Goal: Book appointment/travel/reservation

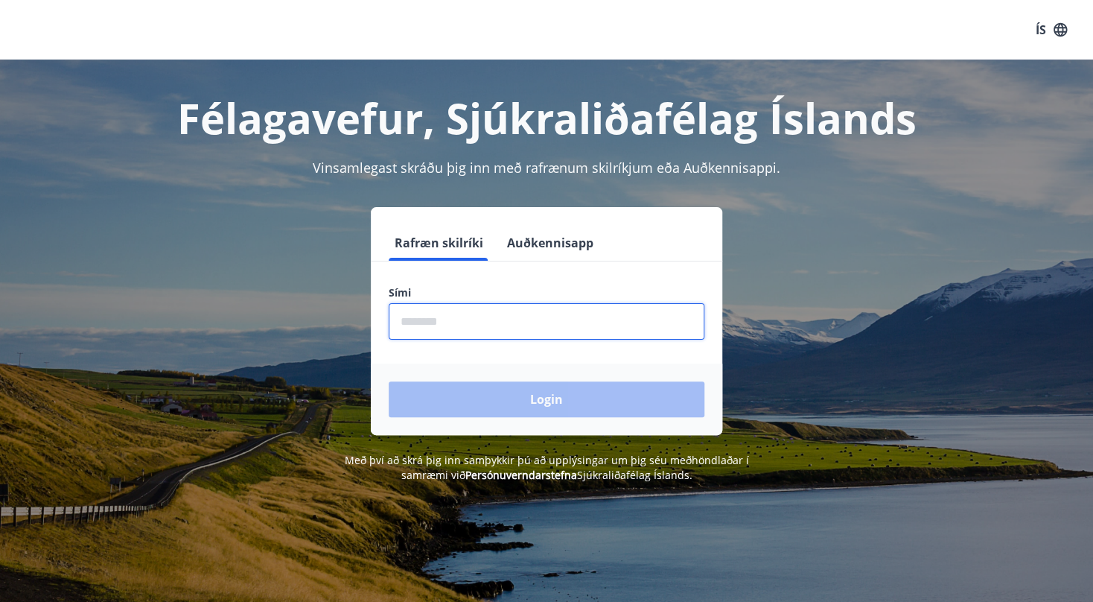
click at [416, 330] on input "phone" at bounding box center [547, 321] width 316 height 36
type input "*"
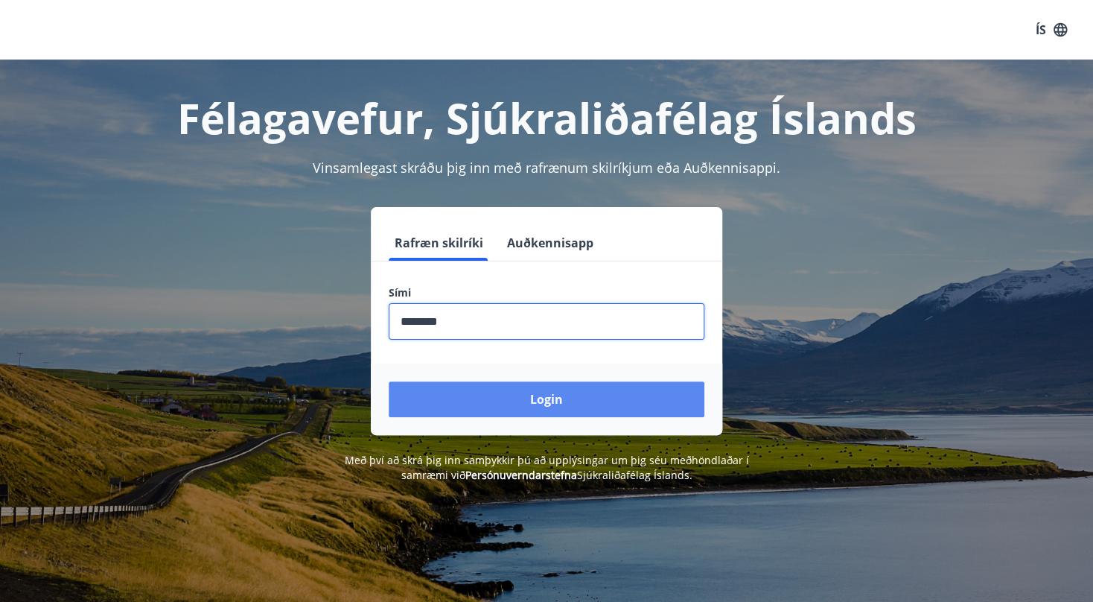
type input "********"
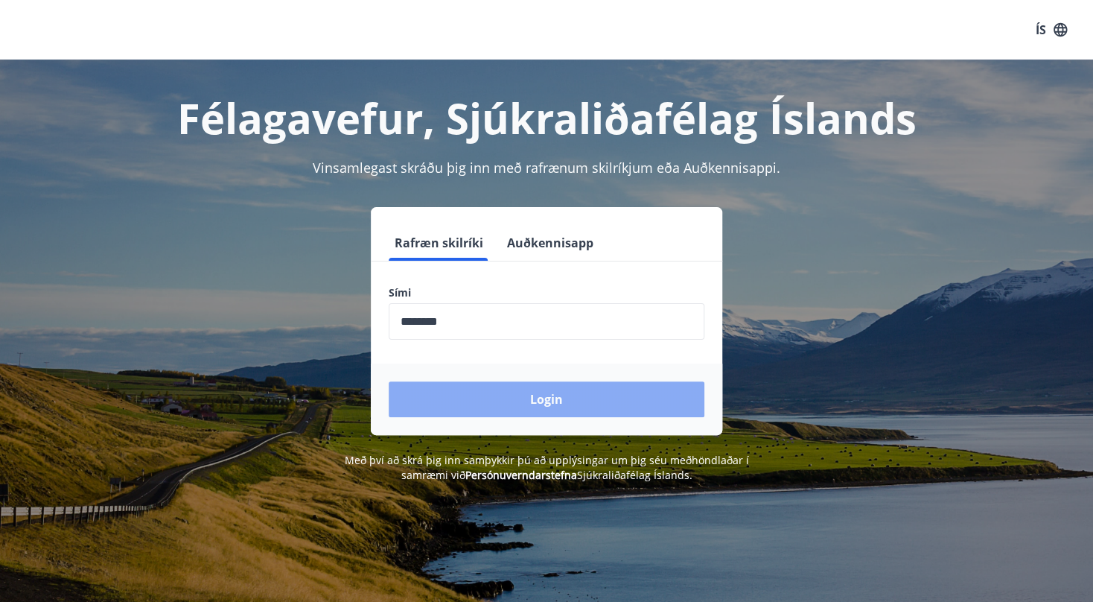
click at [527, 401] on button "Login" at bounding box center [547, 399] width 316 height 36
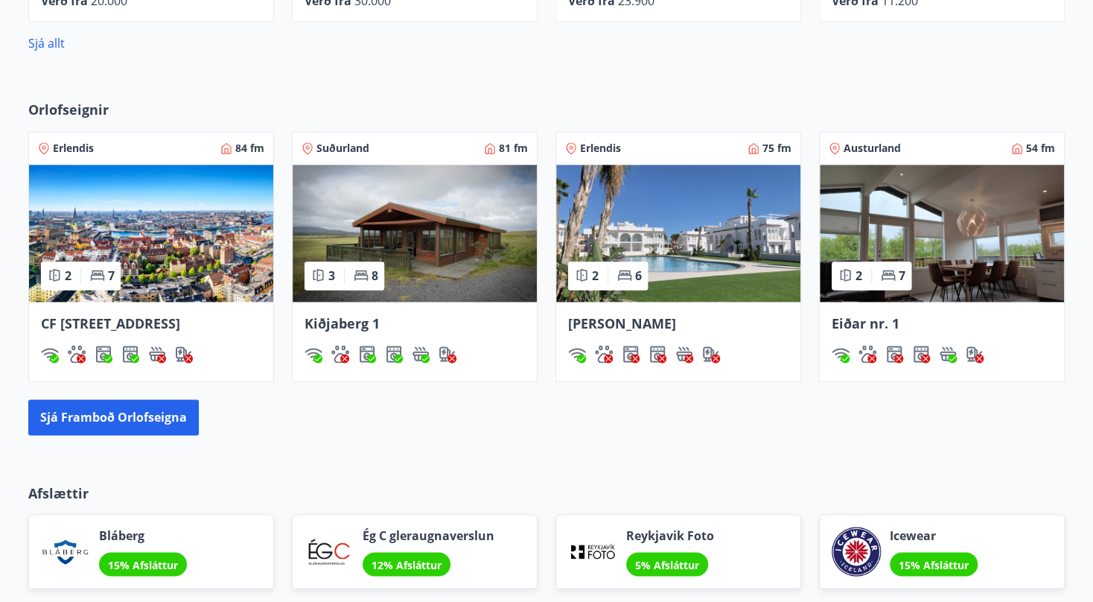
scroll to position [928, 0]
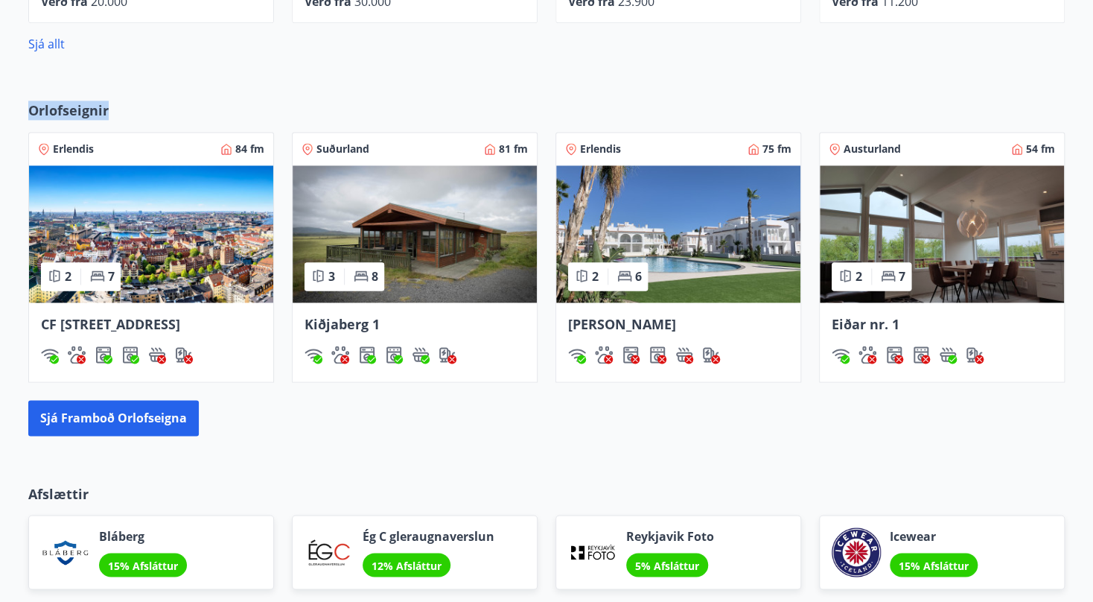
drag, startPoint x: 497, startPoint y: 57, endPoint x: 326, endPoint y: 85, distance: 172.8
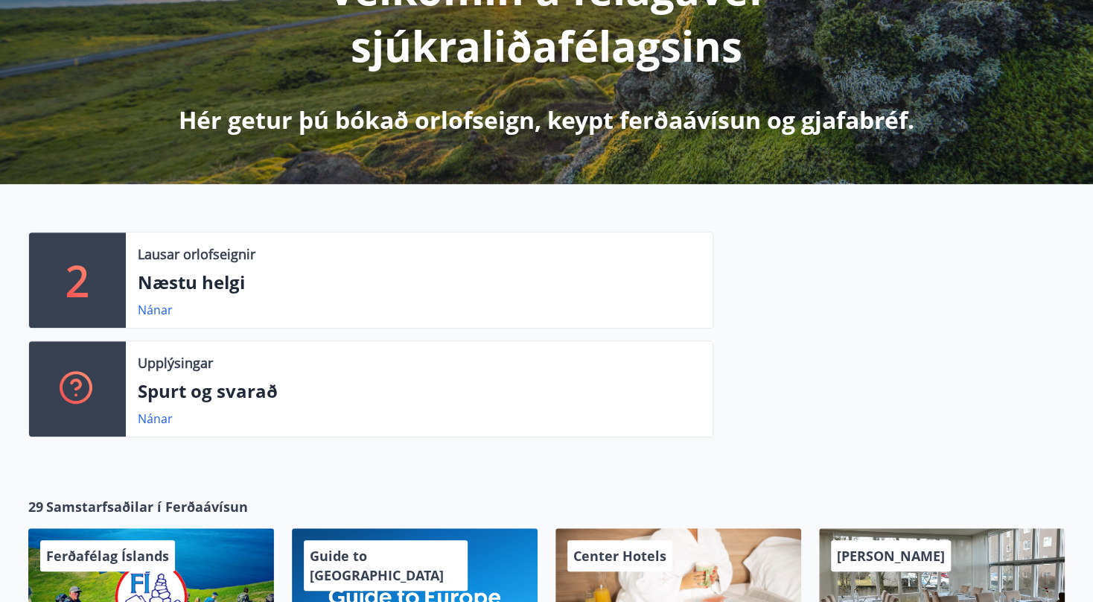
scroll to position [244, 0]
click at [153, 314] on link "Nánar" at bounding box center [155, 310] width 35 height 16
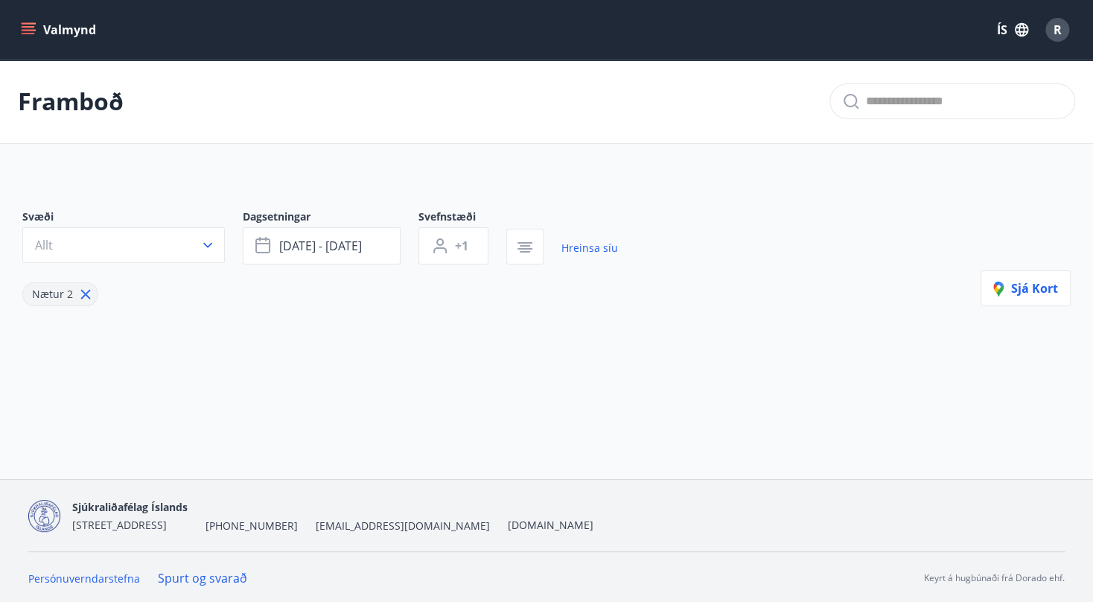
type input "*"
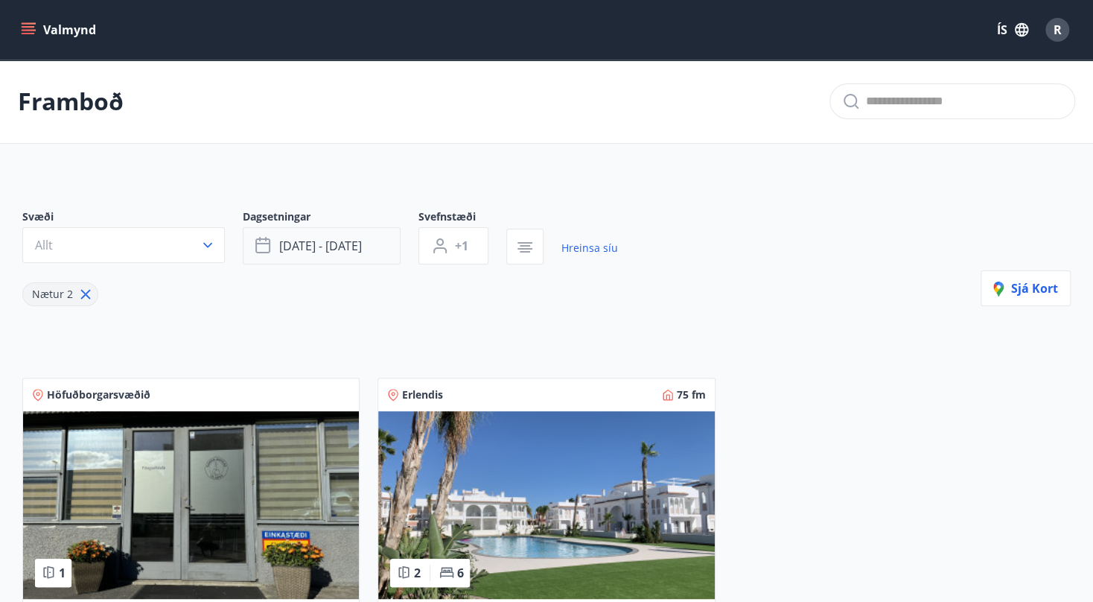
click at [331, 245] on span "ágú 15 - ágú 18" at bounding box center [320, 246] width 83 height 16
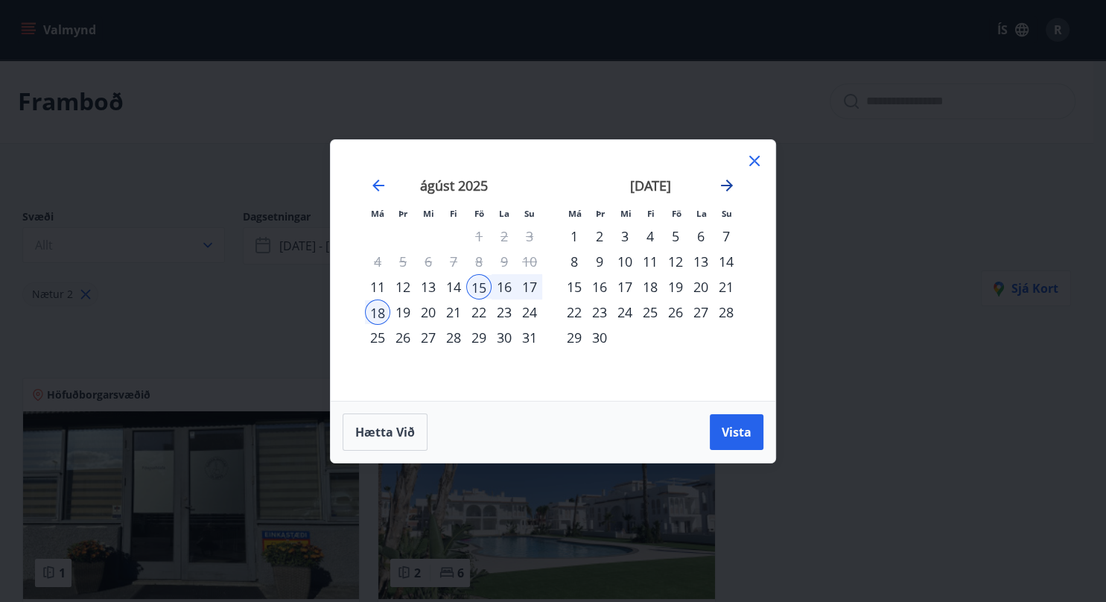
click at [728, 179] on icon "Move forward to switch to the next month." at bounding box center [727, 186] width 18 height 18
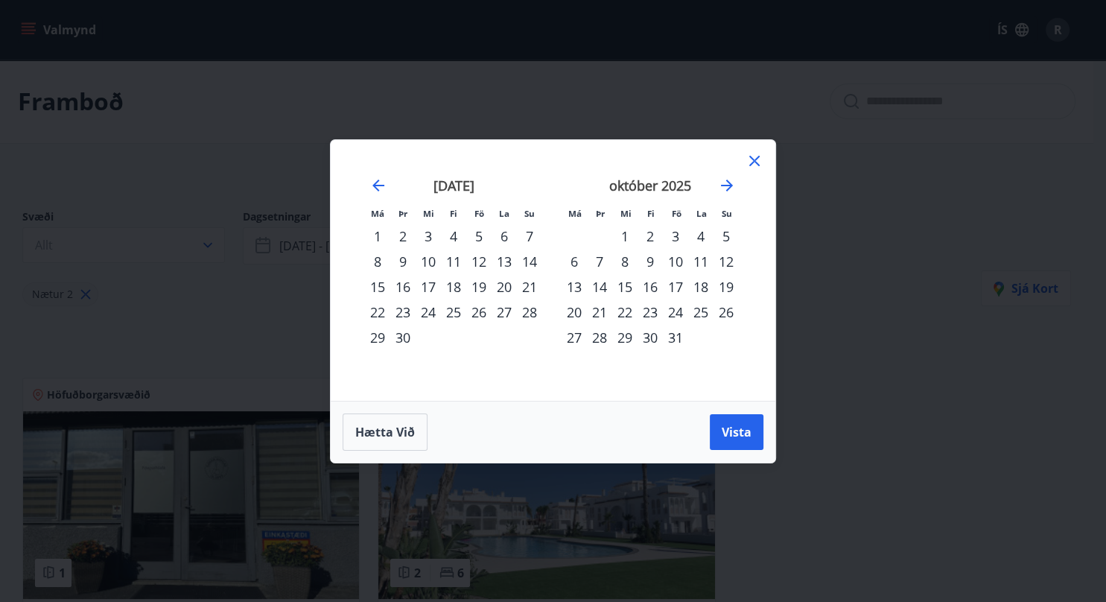
click at [673, 287] on div "17" at bounding box center [675, 286] width 25 height 25
click at [626, 308] on div "22" at bounding box center [624, 311] width 25 height 25
click at [751, 425] on span "Vista" at bounding box center [737, 432] width 30 height 16
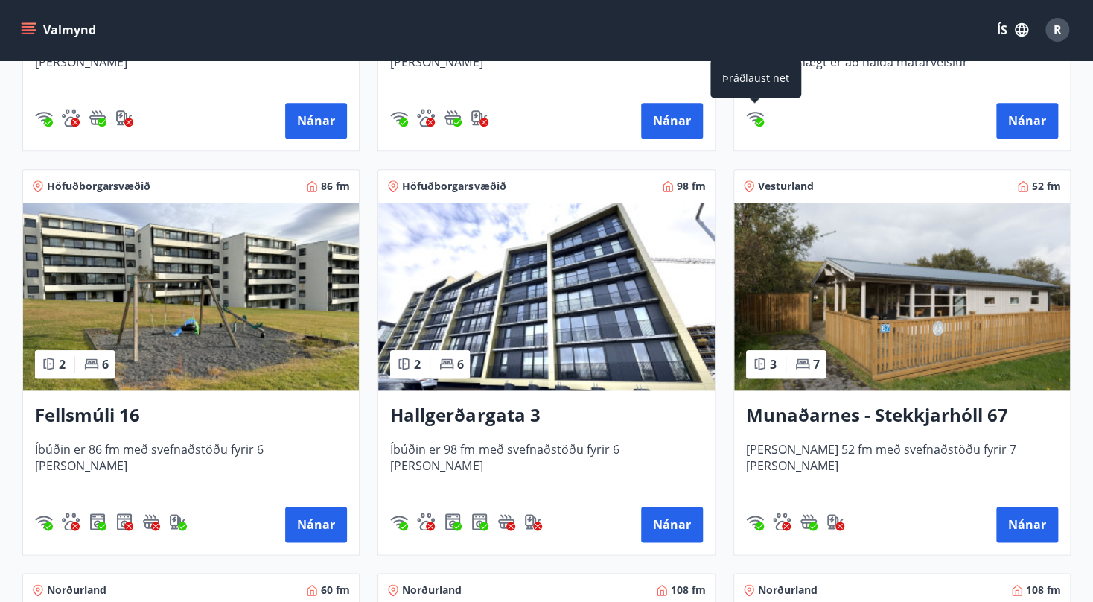
scroll to position [632, 0]
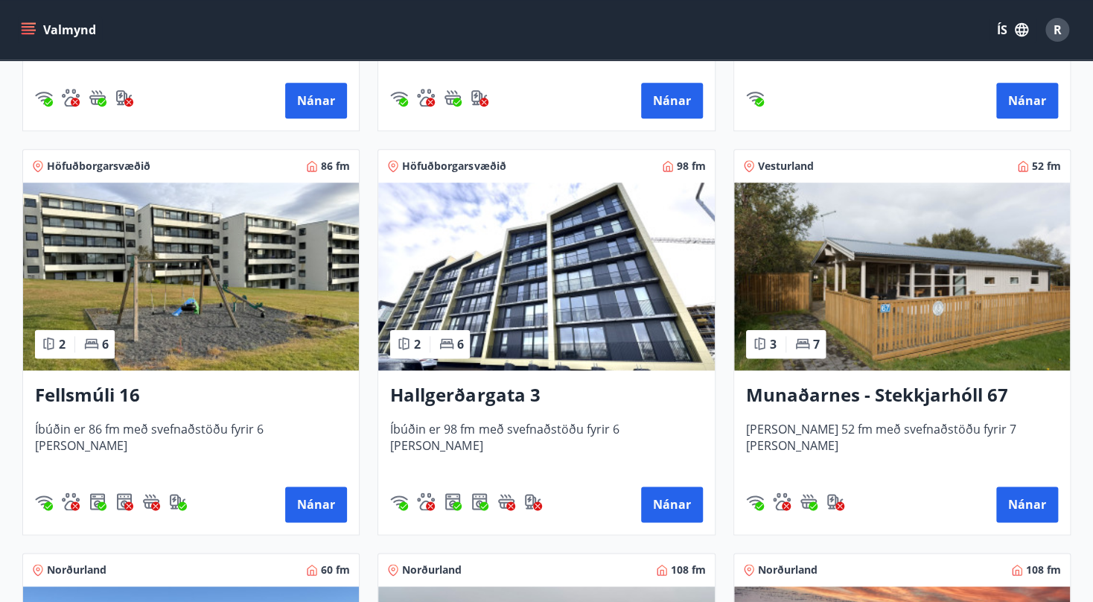
click at [108, 263] on img at bounding box center [191, 276] width 336 height 188
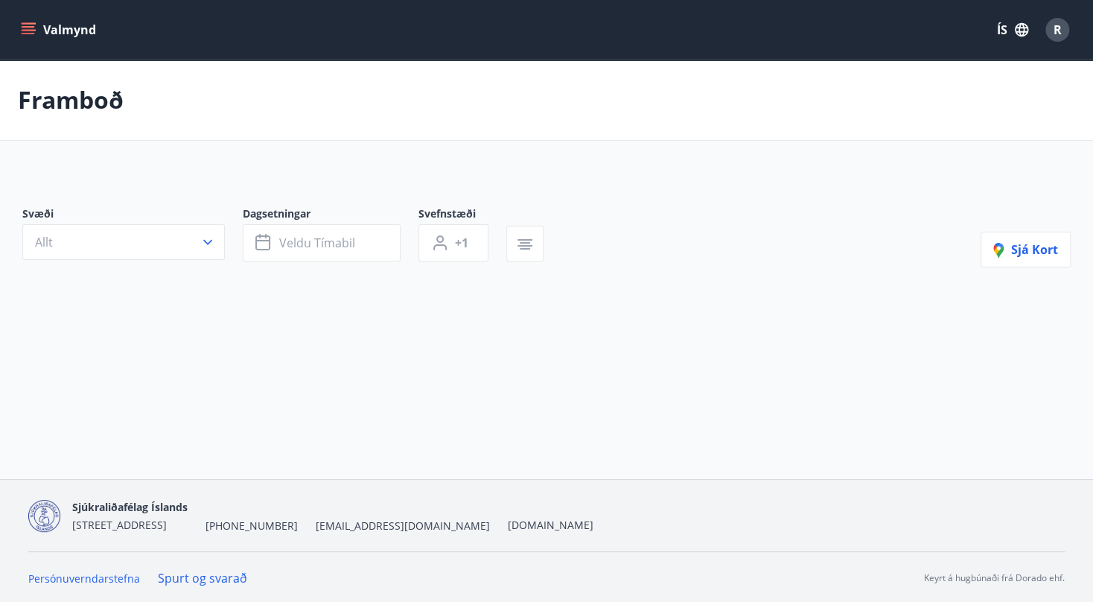
type input "*"
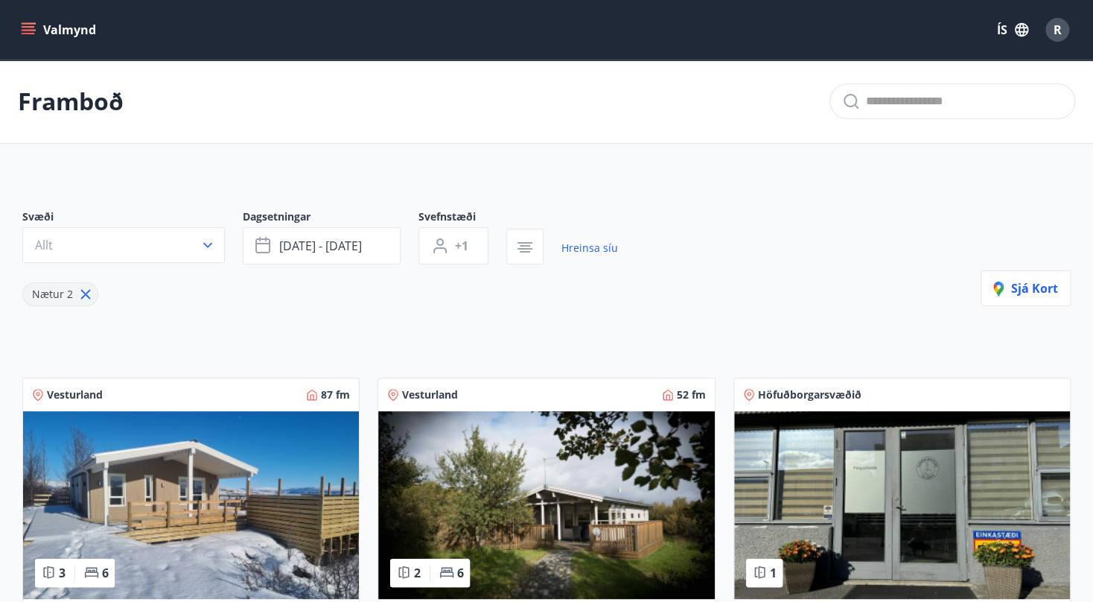
click at [78, 31] on button "Valmynd" at bounding box center [60, 29] width 84 height 27
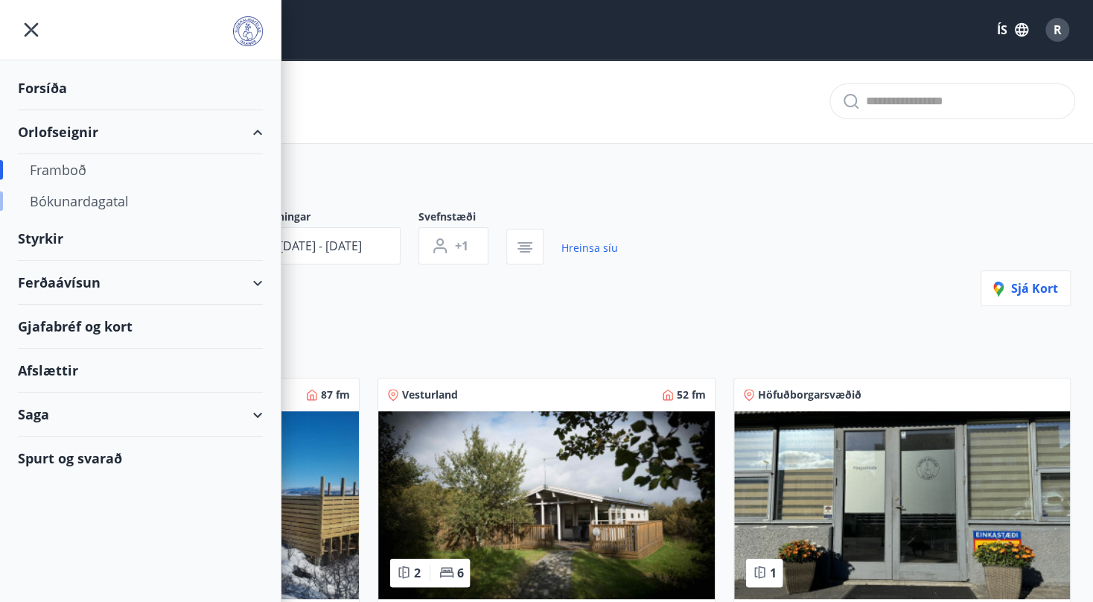
click at [77, 203] on div "Bókunardagatal" at bounding box center [140, 200] width 221 height 31
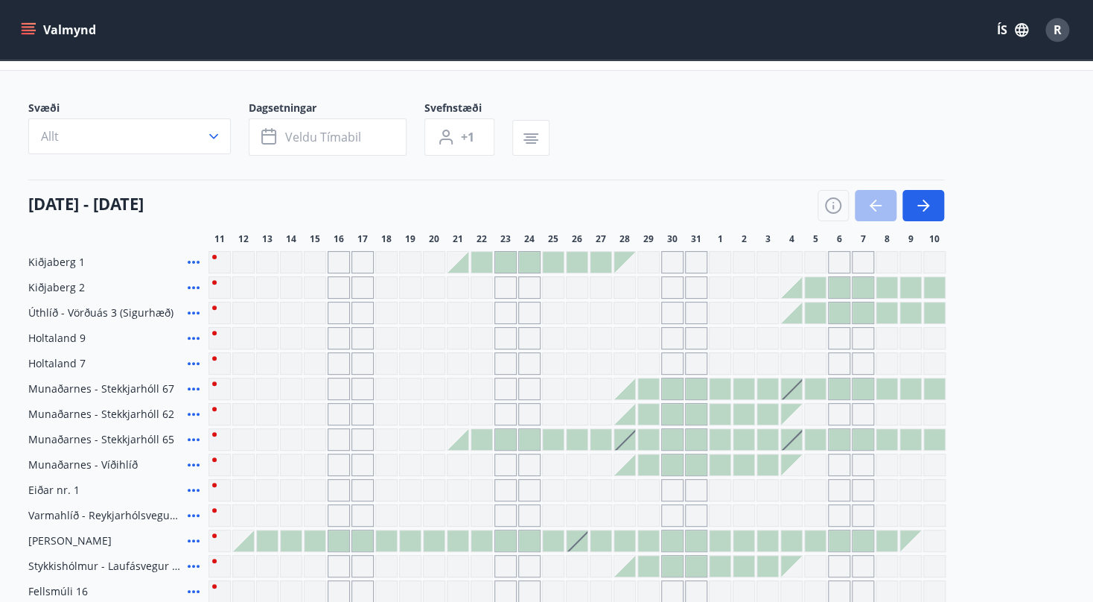
scroll to position [80, 0]
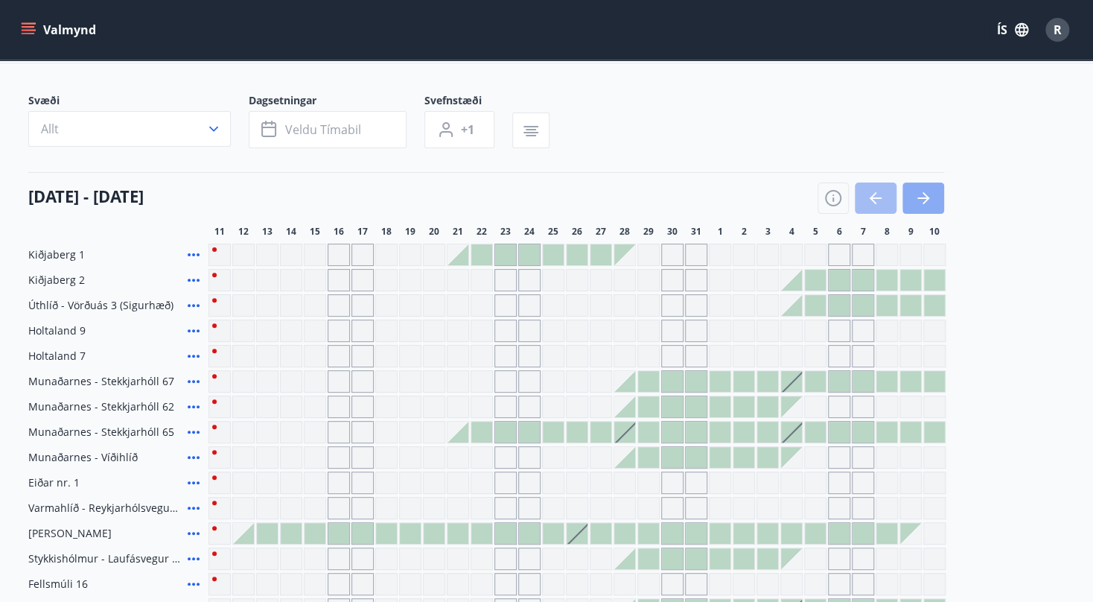
click at [923, 195] on icon "button" at bounding box center [924, 198] width 18 height 18
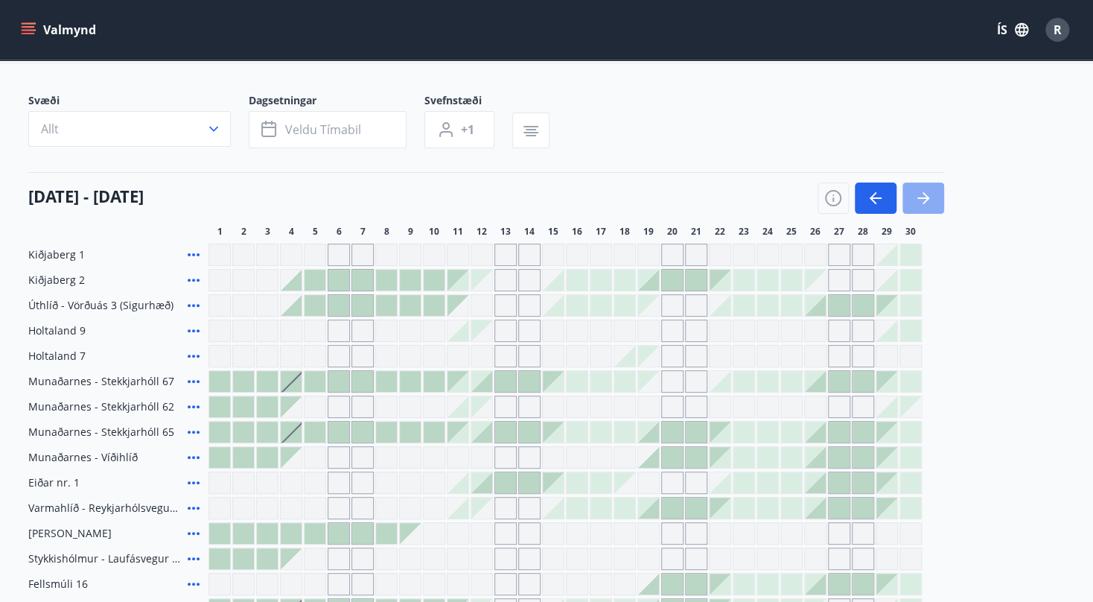
click at [923, 195] on icon "button" at bounding box center [924, 198] width 18 height 18
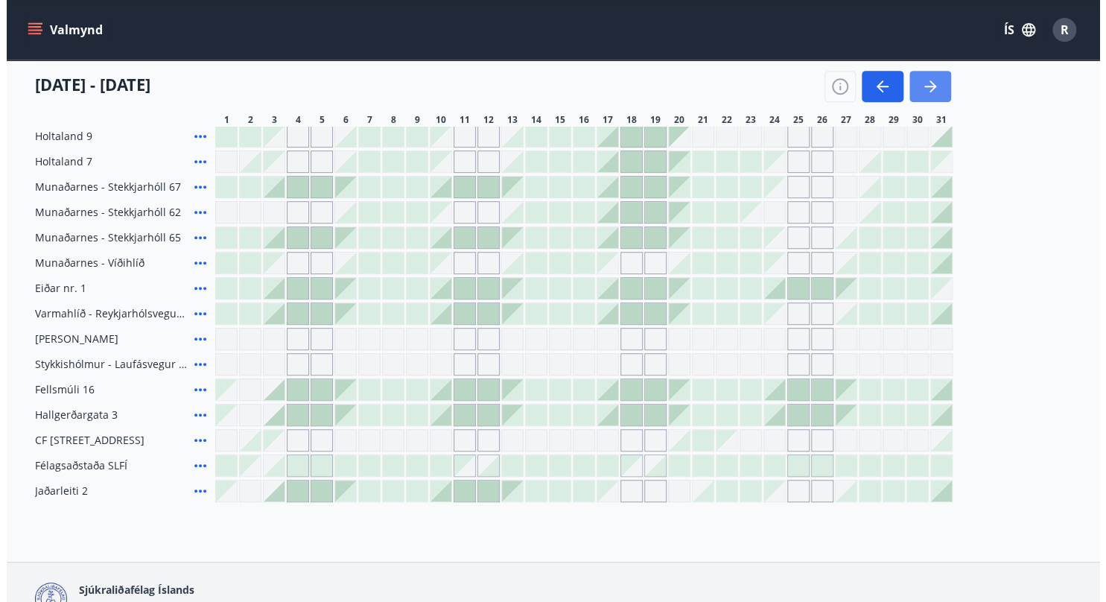
scroll to position [279, 0]
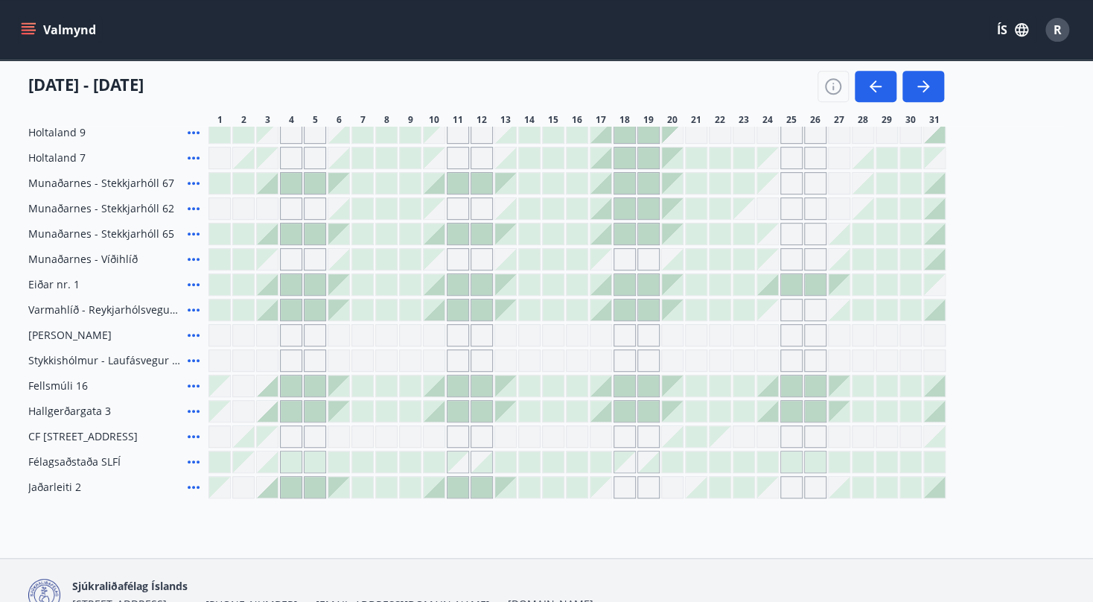
click at [606, 379] on div at bounding box center [601, 385] width 21 height 21
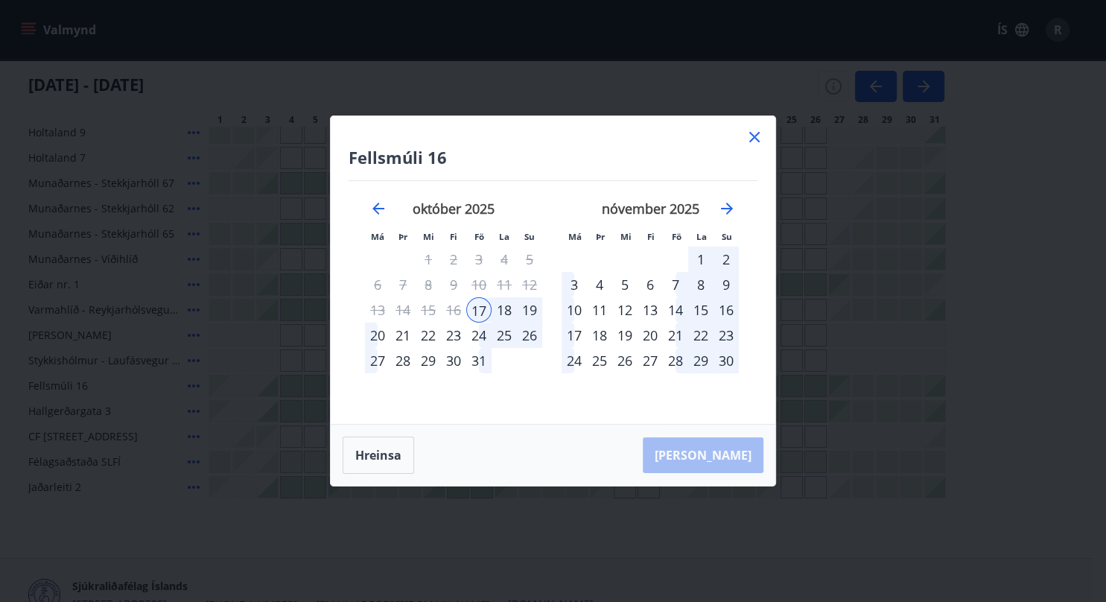
click at [425, 338] on div "22" at bounding box center [428, 335] width 25 height 25
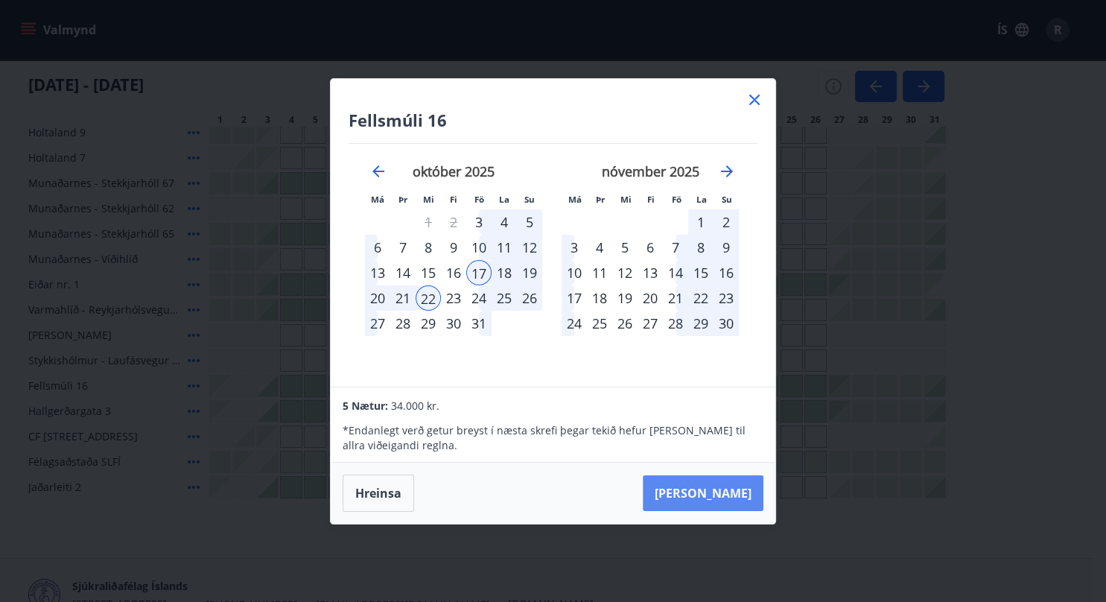
click at [711, 495] on button "Taka Frá" at bounding box center [703, 493] width 121 height 36
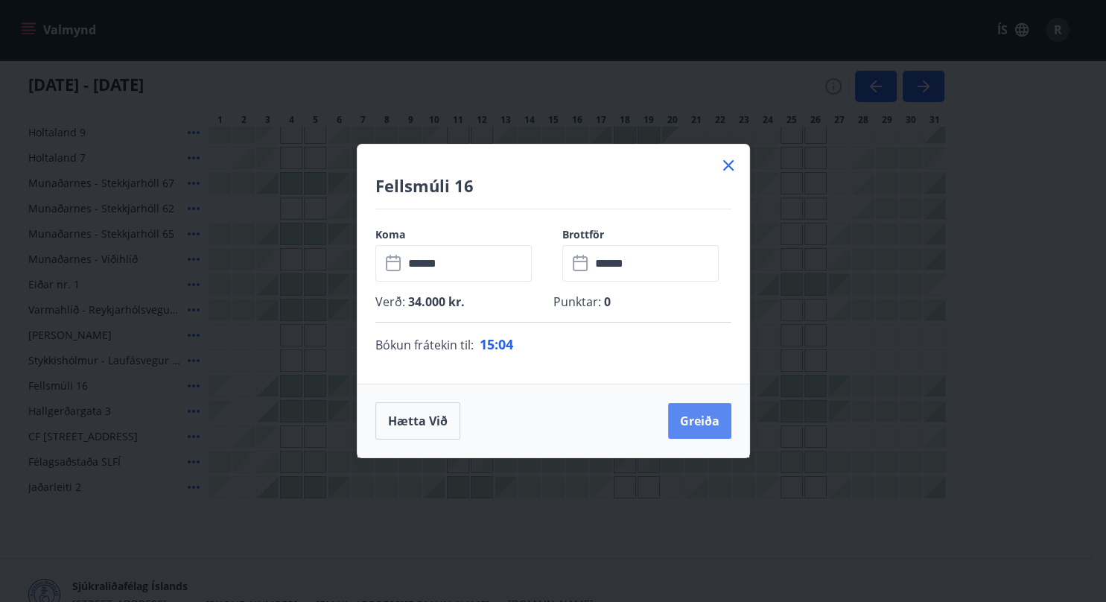
click at [696, 414] on button "Greiða" at bounding box center [699, 421] width 63 height 36
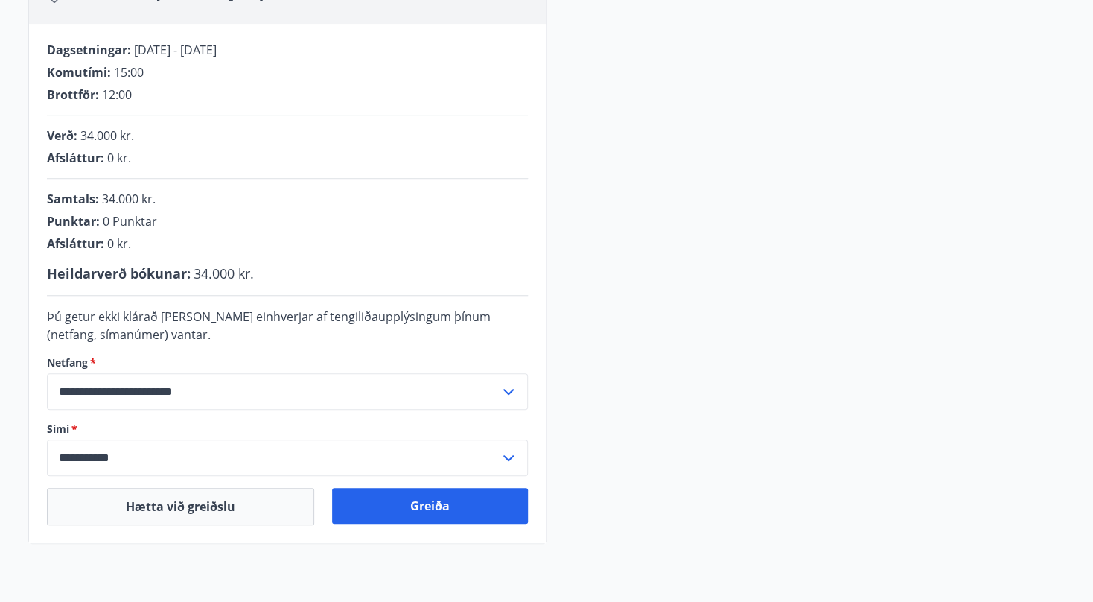
scroll to position [280, 0]
click at [390, 505] on button "Greiða" at bounding box center [430, 505] width 196 height 36
